Goal: Check status

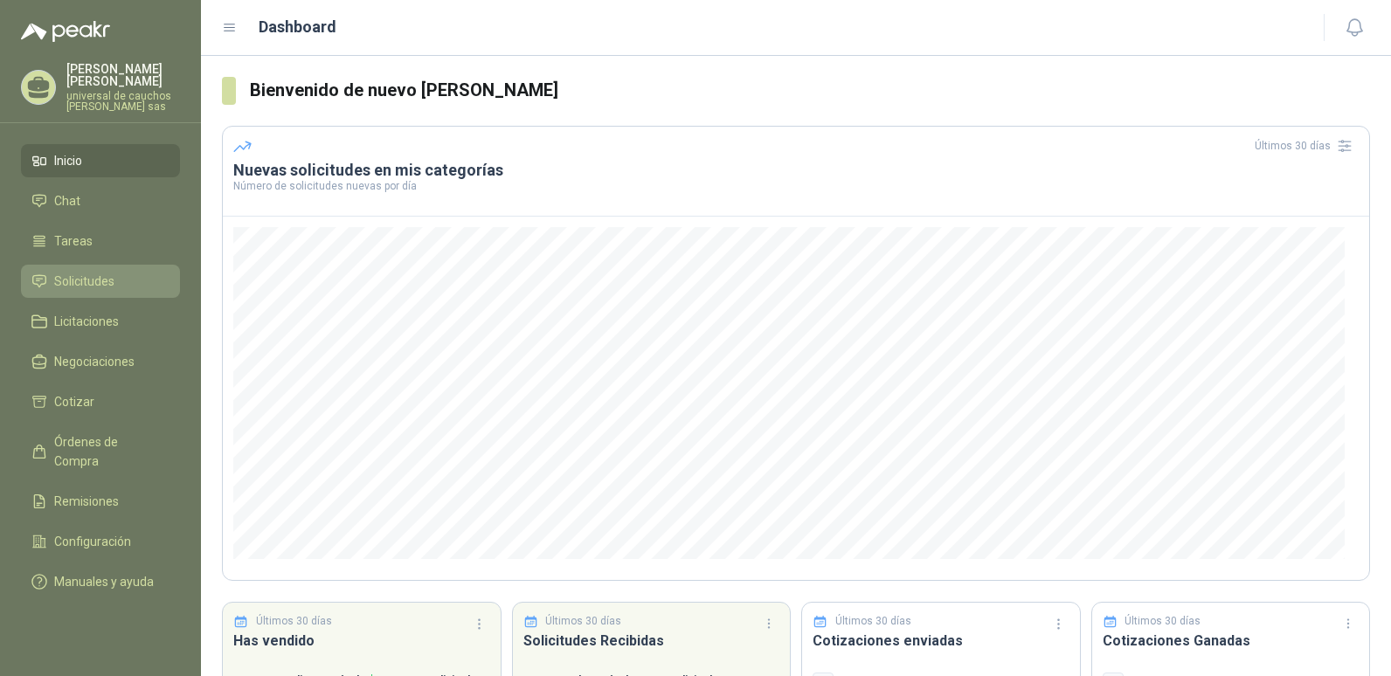
click at [59, 289] on span "Solicitudes" at bounding box center [84, 281] width 60 height 19
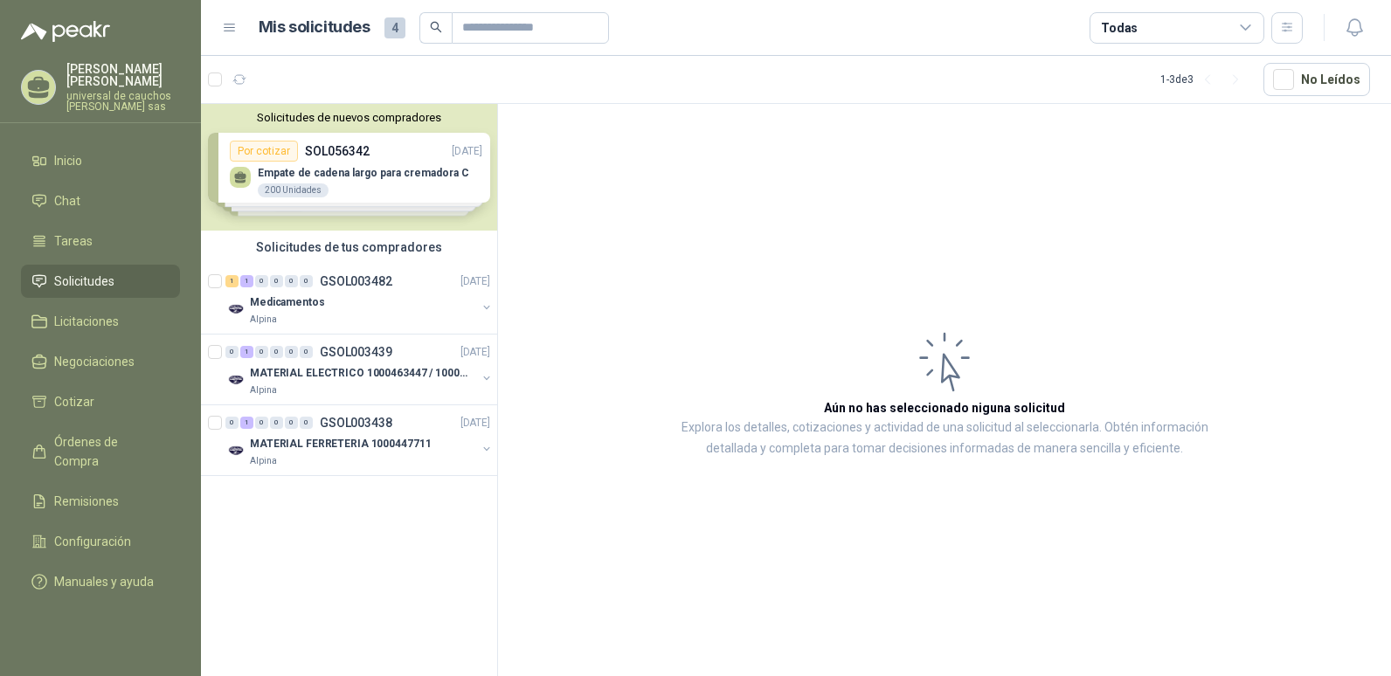
click at [339, 176] on div "Solicitudes de nuevos compradores Por cotizar SOL056342 [DATE] Empate [PERSON_N…" at bounding box center [349, 167] width 296 height 127
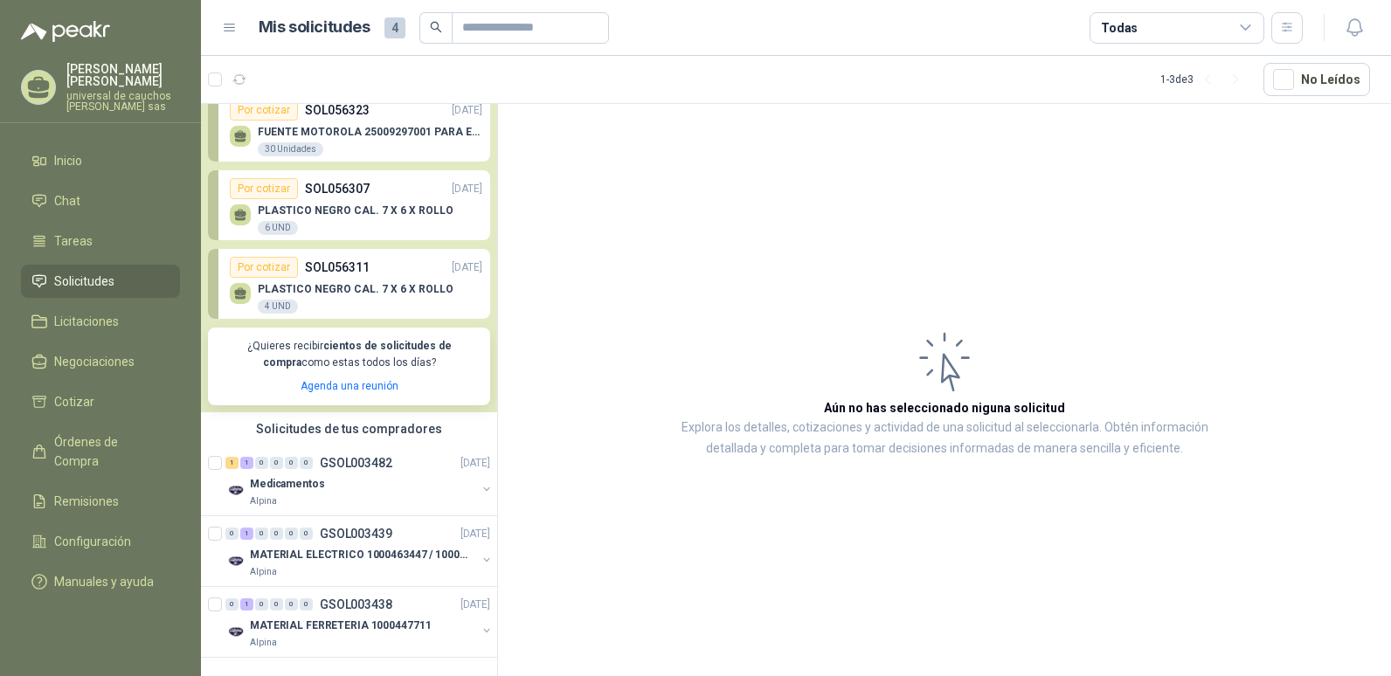
scroll to position [135, 0]
click at [404, 283] on p "PLASTICO NEGRO CAL. 7 X 6 X ROLLO" at bounding box center [356, 289] width 196 height 12
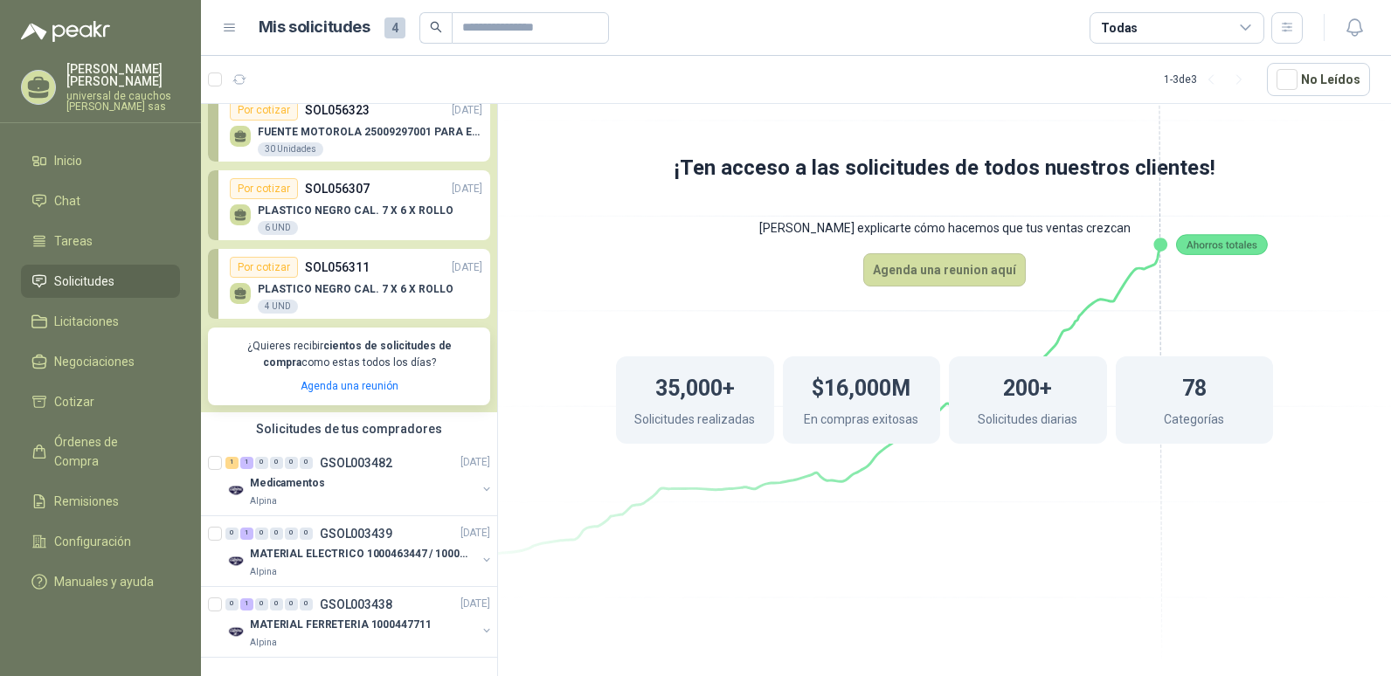
click at [361, 204] on p "PLASTICO NEGRO CAL. 7 X 6 X ROLLO" at bounding box center [356, 210] width 196 height 12
click at [374, 199] on div "PLASTICO NEGRO CAL. 7 X 6 X ROLLO 6 UND" at bounding box center [356, 217] width 252 height 37
click at [360, 133] on div "FUENTE MOTOROLA 25009297001 PARA EP450 30 Unidades" at bounding box center [370, 141] width 224 height 31
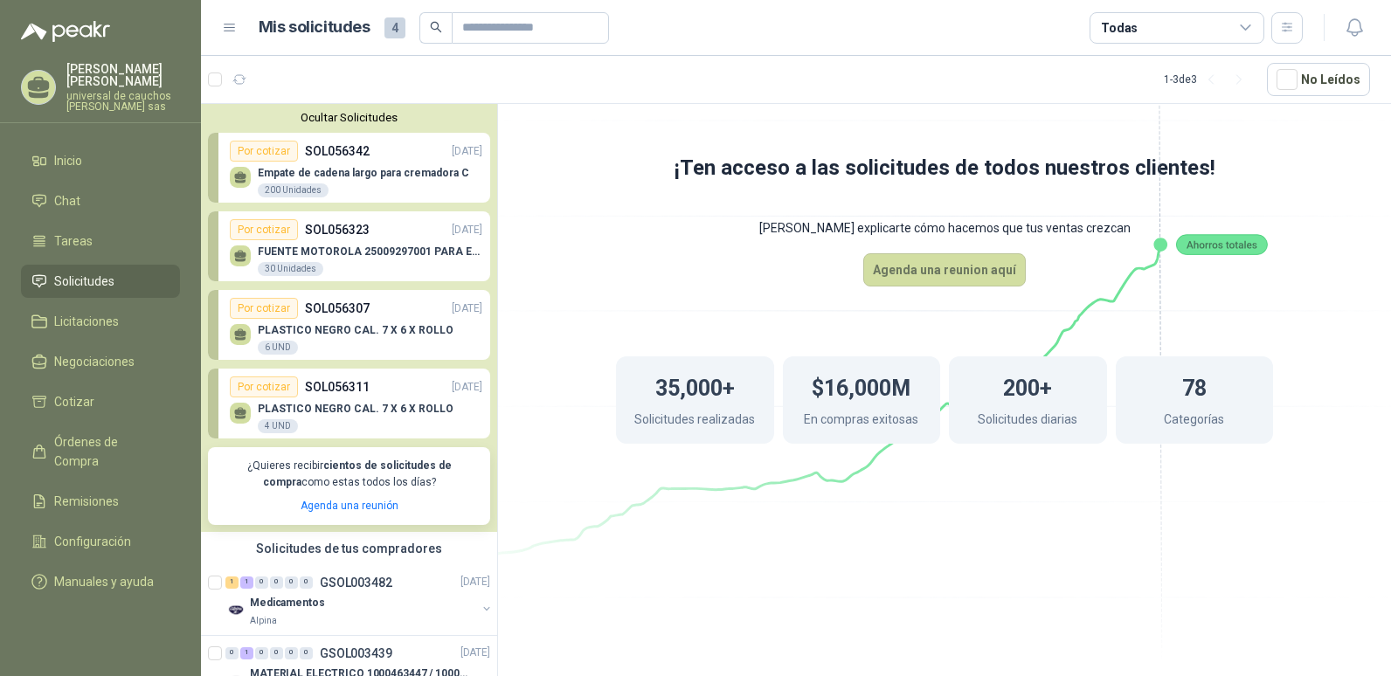
click at [252, 231] on div "Por cotizar" at bounding box center [264, 229] width 68 height 21
click at [258, 144] on div "Por cotizar" at bounding box center [264, 151] width 68 height 21
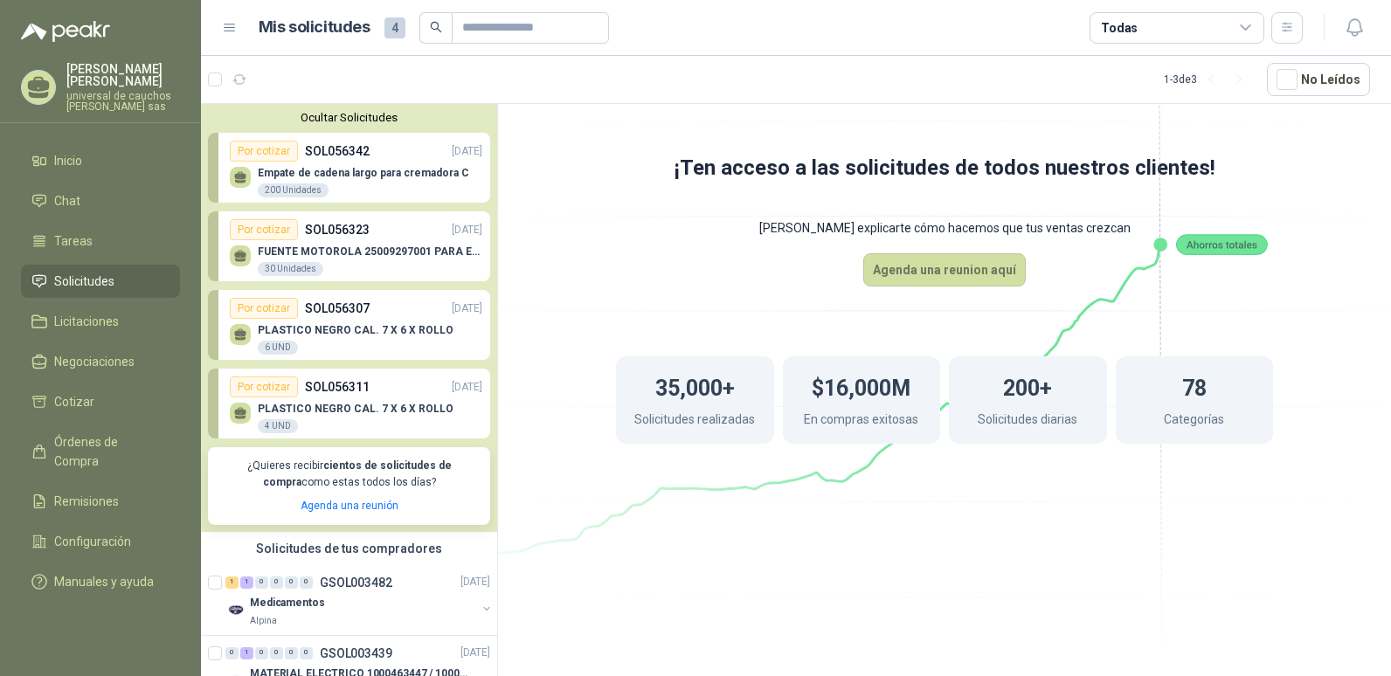
click at [343, 118] on button "Ocultar Solicitudes" at bounding box center [349, 117] width 282 height 13
